Goal: Obtain resource: Obtain resource

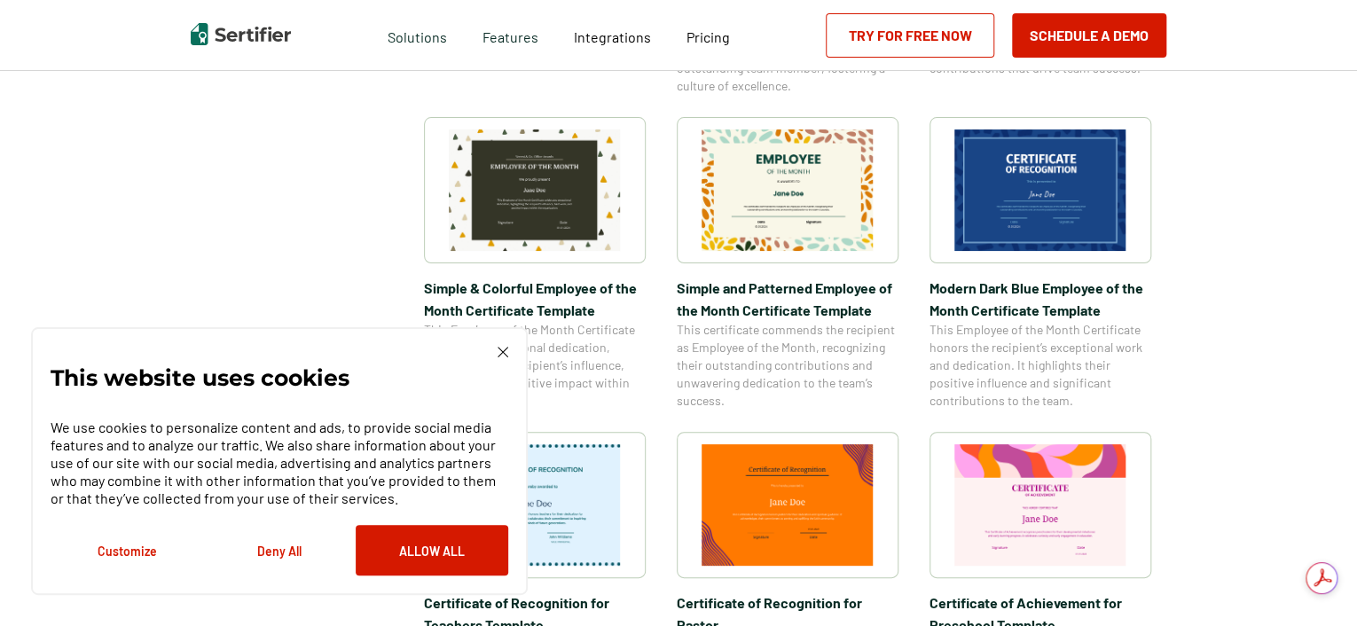
click at [135, 553] on button "Customize" at bounding box center [127, 550] width 153 height 51
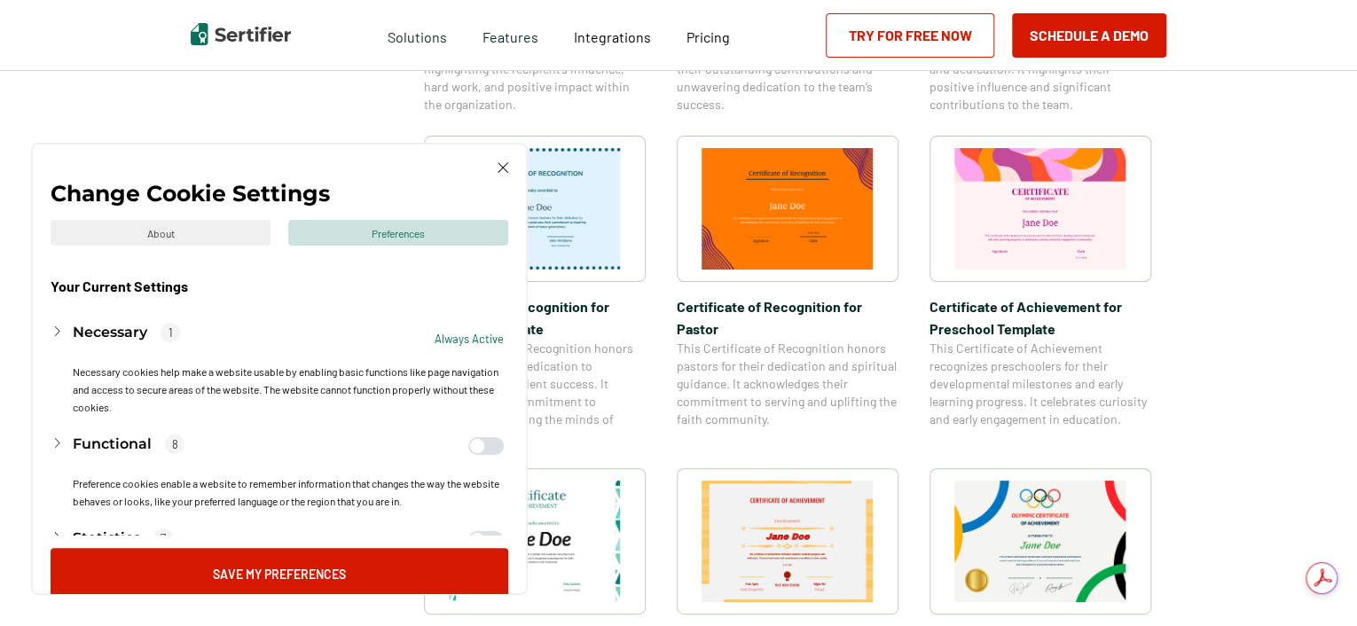
click at [404, 223] on div "Preferences" at bounding box center [398, 233] width 220 height 26
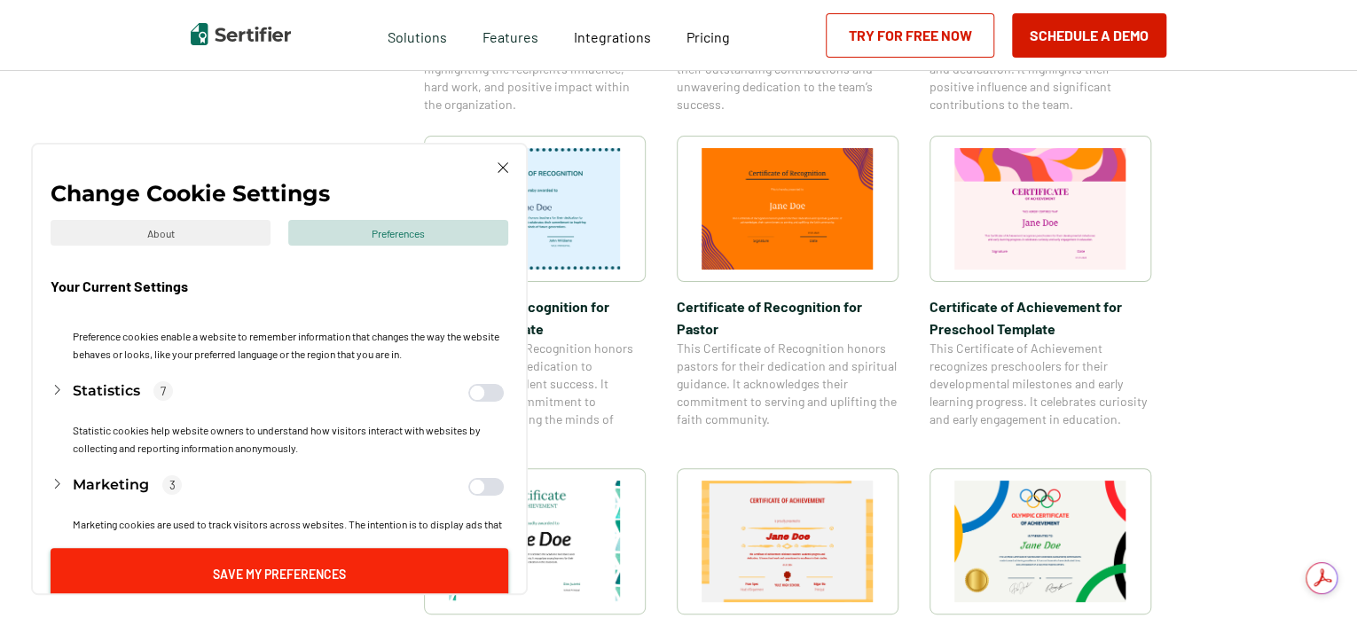
click at [308, 562] on button "Save My Preferences" at bounding box center [280, 573] width 458 height 51
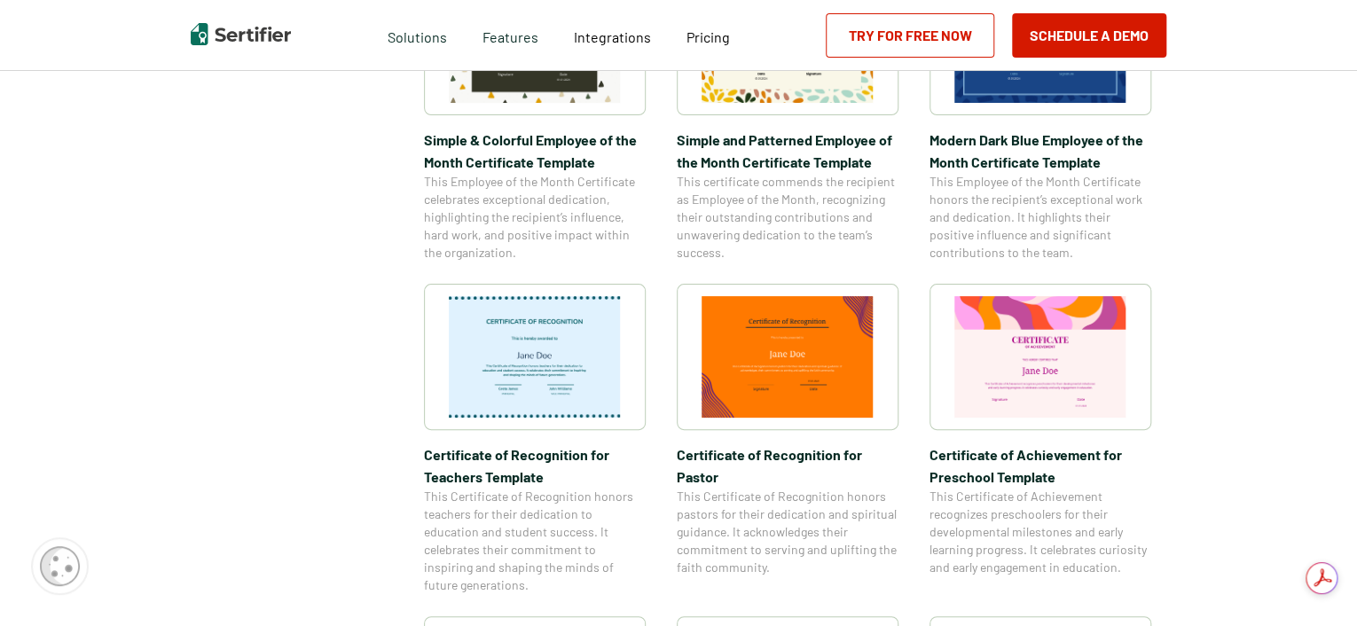
scroll to position [443, 0]
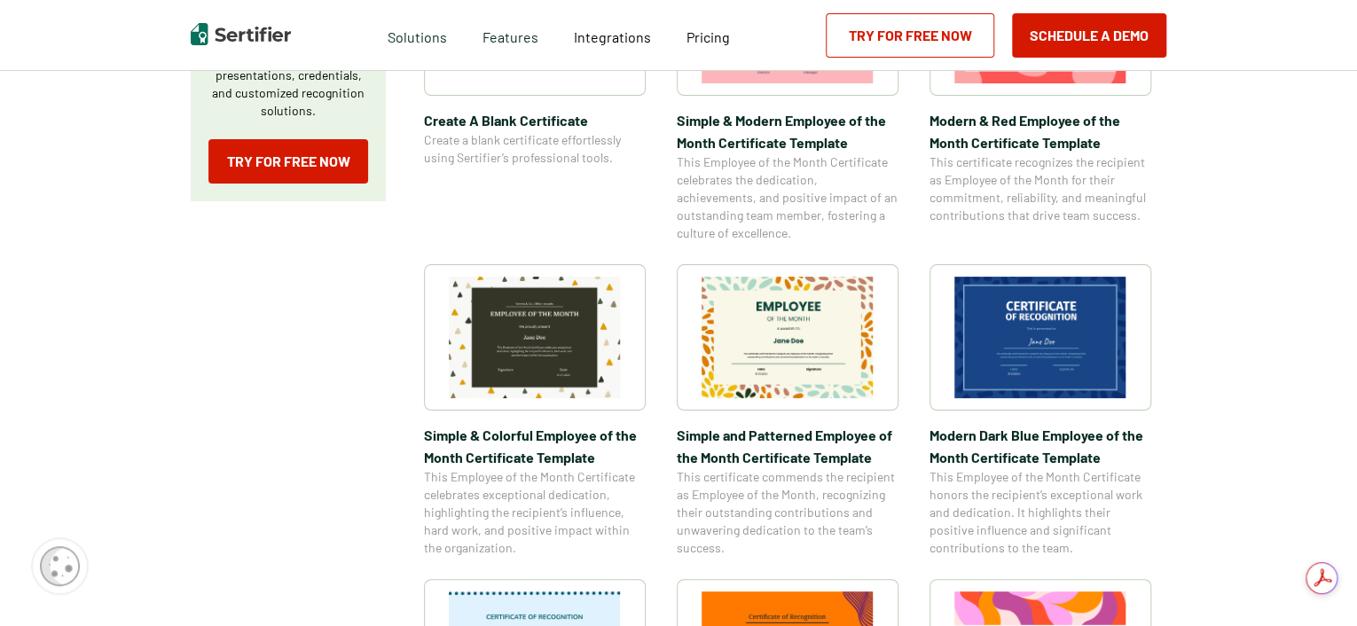
click at [495, 400] on div at bounding box center [535, 337] width 222 height 146
